Goal: Navigation & Orientation: Find specific page/section

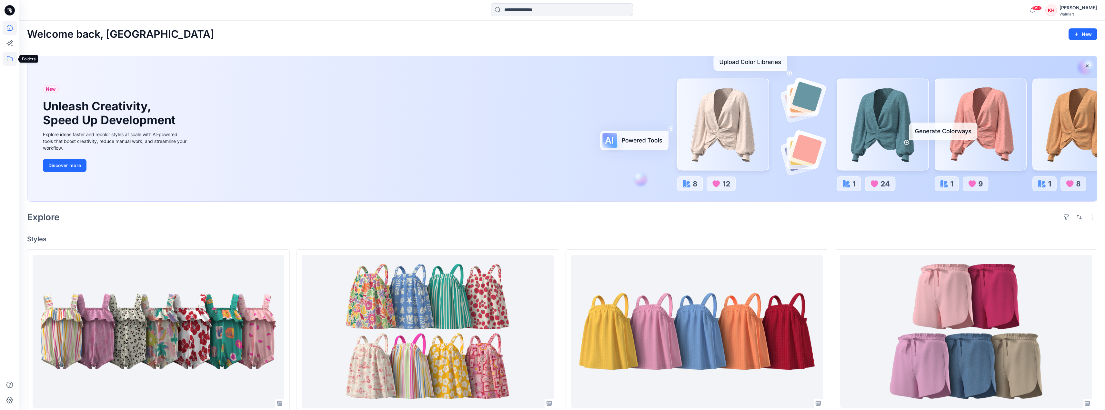
click at [10, 61] on icon at bounding box center [10, 58] width 6 height 5
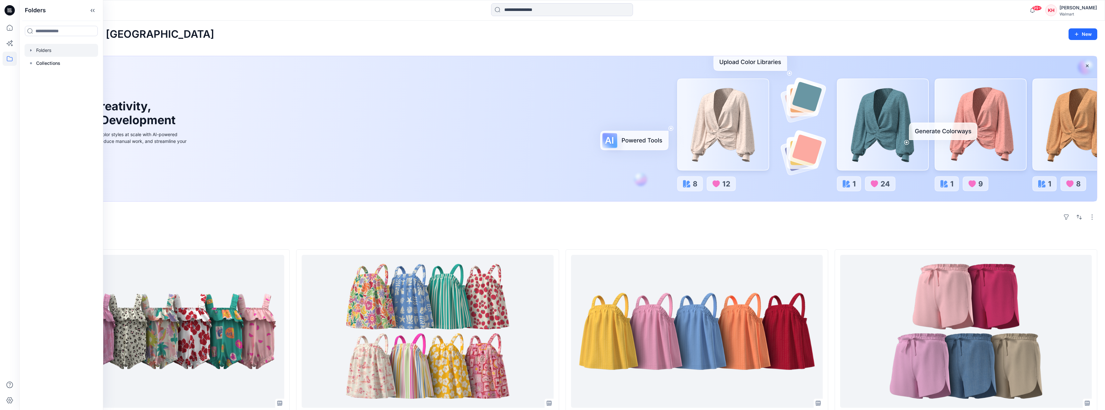
click at [40, 52] on div at bounding box center [62, 50] width 74 height 13
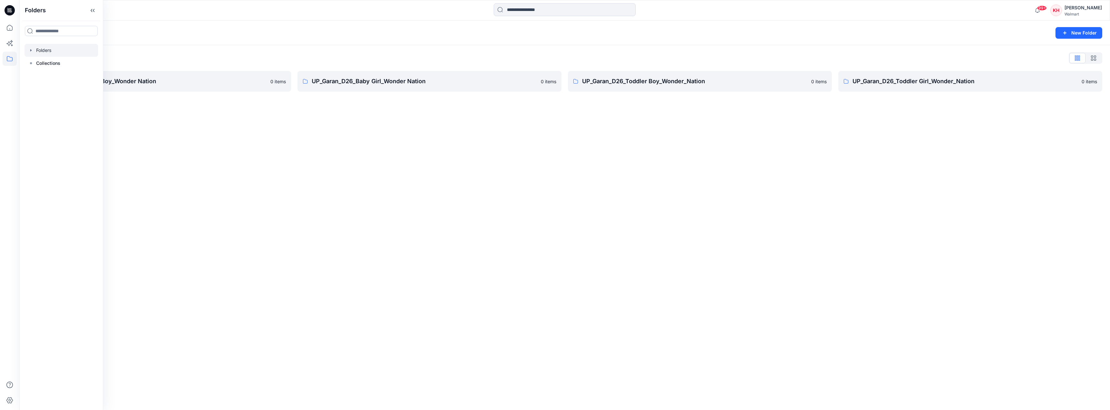
click at [32, 50] on icon "button" at bounding box center [30, 50] width 5 height 5
click at [73, 76] on div at bounding box center [70, 76] width 90 height 13
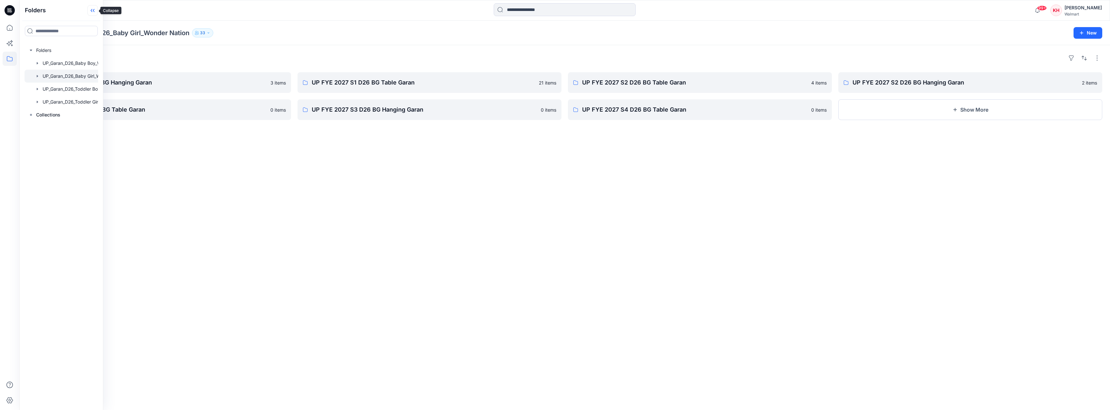
click at [92, 9] on icon at bounding box center [92, 10] width 2 height 3
click at [359, 83] on p "UP FYE 2027 S1 D26 BG Table Garan" at bounding box center [429, 82] width 234 height 9
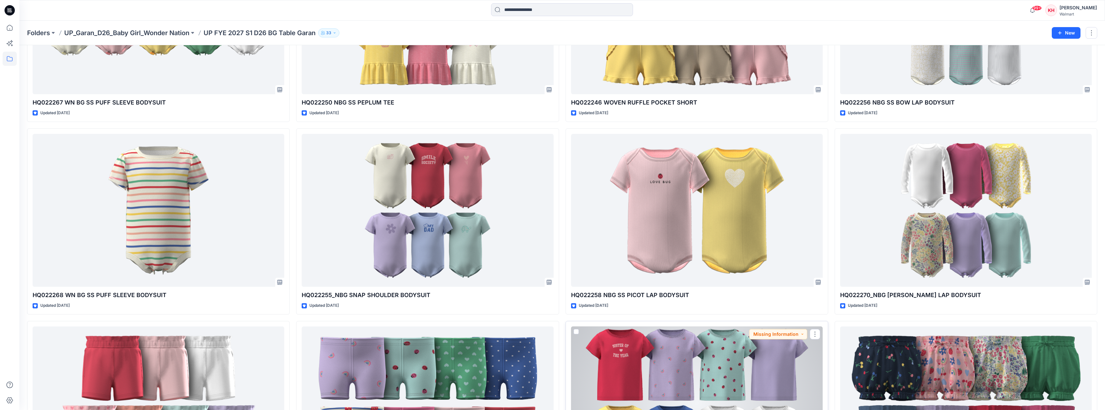
scroll to position [265, 0]
